Goal: Task Accomplishment & Management: Manage account settings

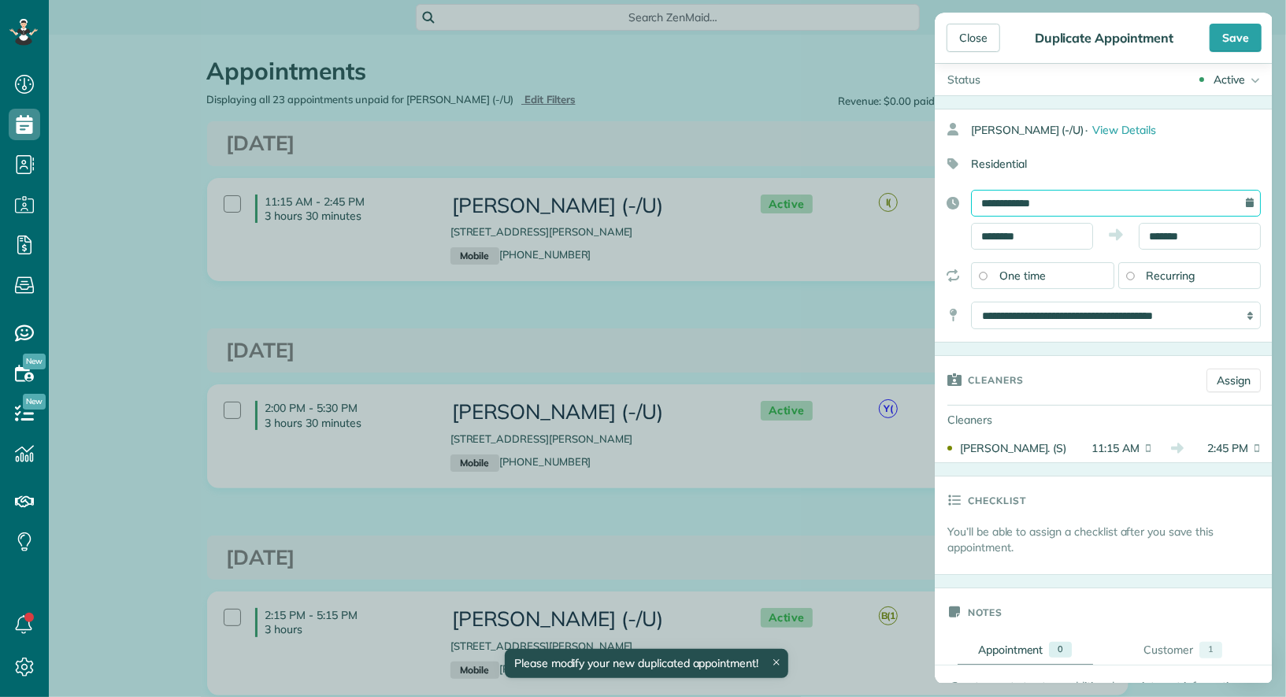
click at [1143, 203] on input "**********" at bounding box center [1116, 203] width 290 height 27
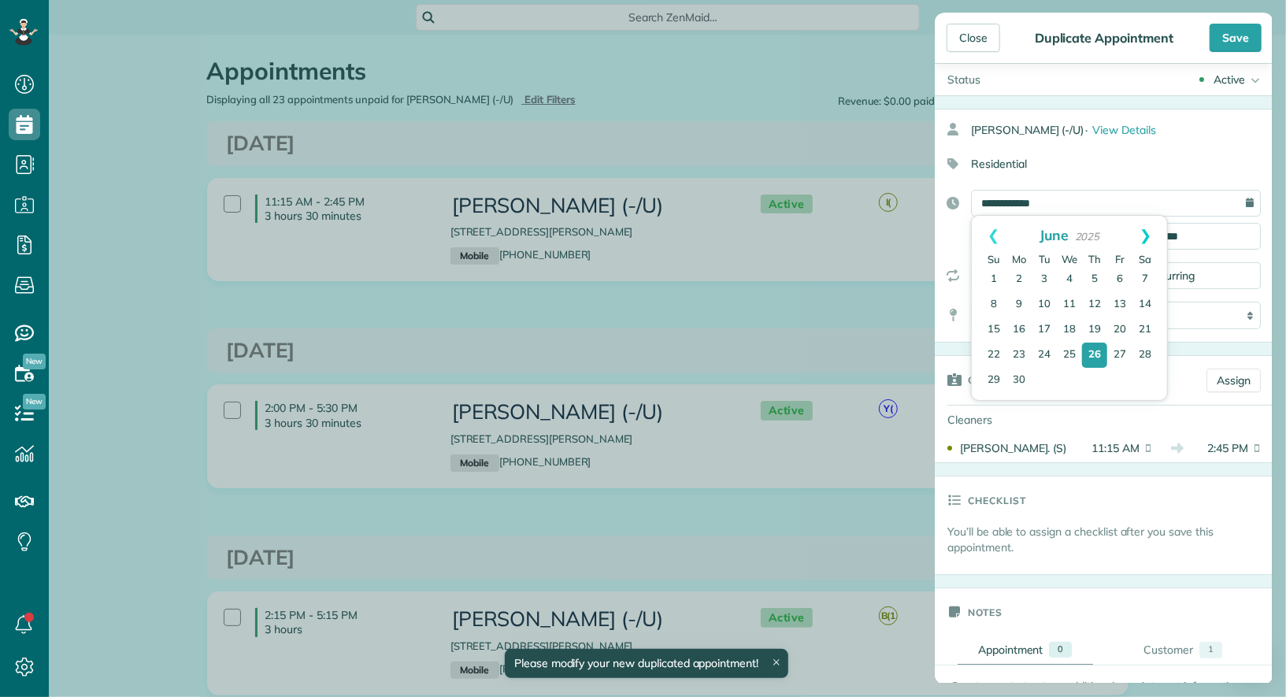
click at [1154, 242] on link "Next" at bounding box center [1145, 235] width 43 height 39
